Goal: Transaction & Acquisition: Purchase product/service

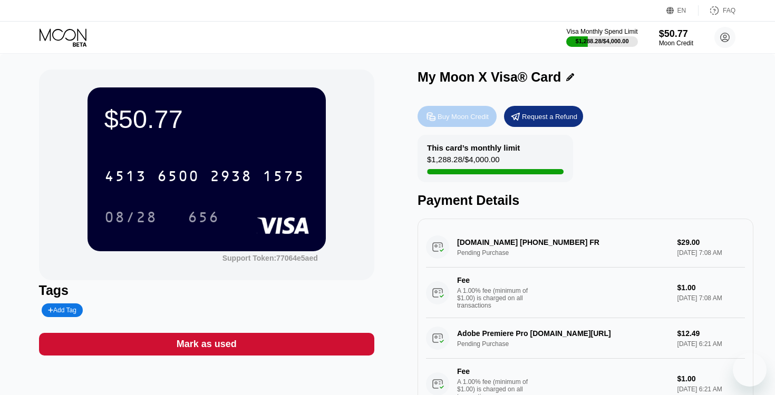
click at [480, 118] on div "Buy Moon Credit" at bounding box center [462, 116] width 51 height 9
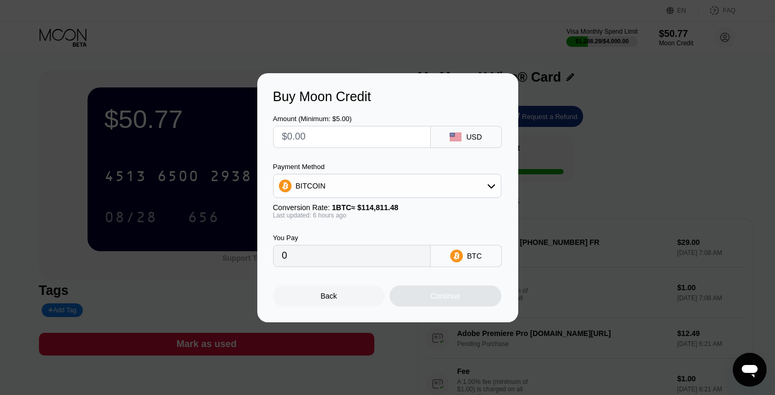
click at [396, 134] on input "text" at bounding box center [352, 136] width 140 height 21
type input "$2"
type input "0.00001742"
type input "$20"
type input "0.00017420"
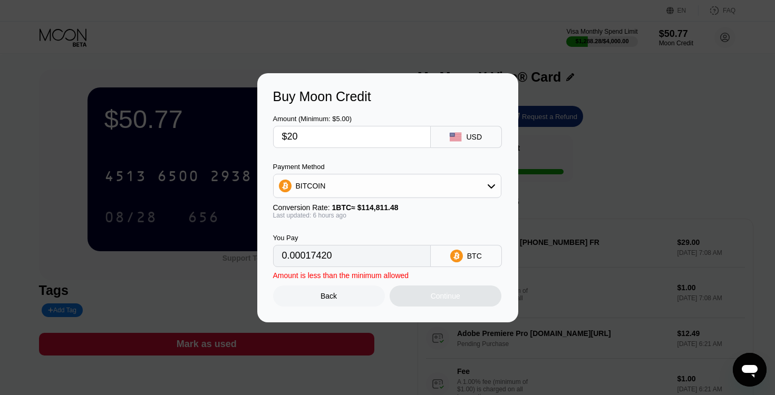
type input "$200"
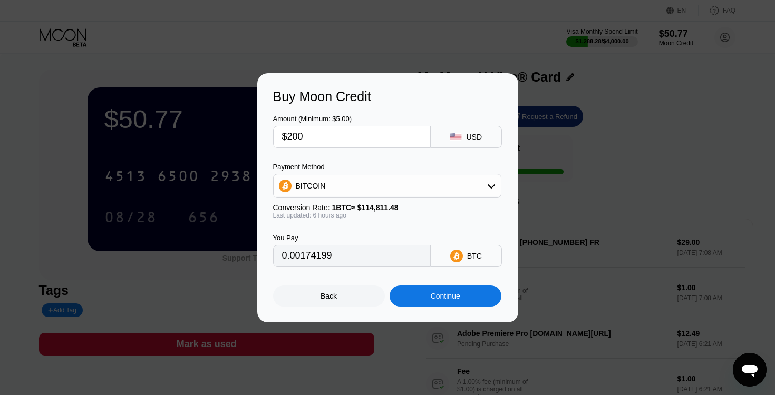
type input "0.00174055"
type input "$200"
click at [443, 296] on div "Continue" at bounding box center [446, 296] width 30 height 8
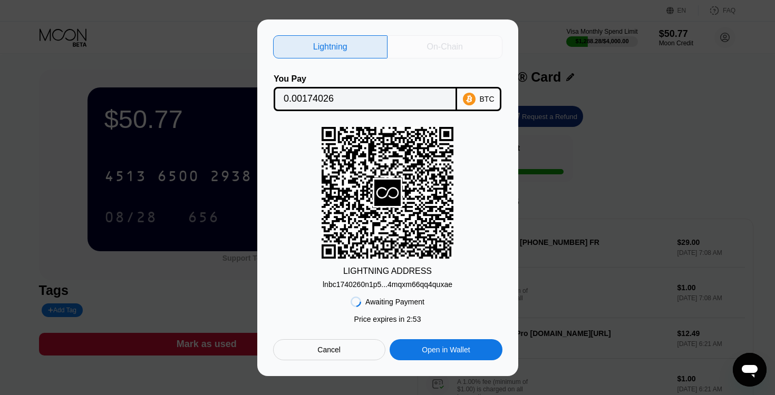
click at [456, 44] on div "On-Chain" at bounding box center [445, 47] width 36 height 11
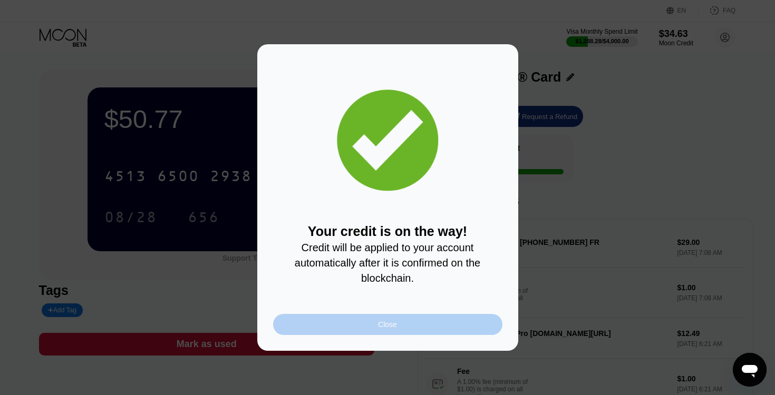
click at [391, 329] on div "Close" at bounding box center [387, 324] width 229 height 21
